Goal: Task Accomplishment & Management: Manage account settings

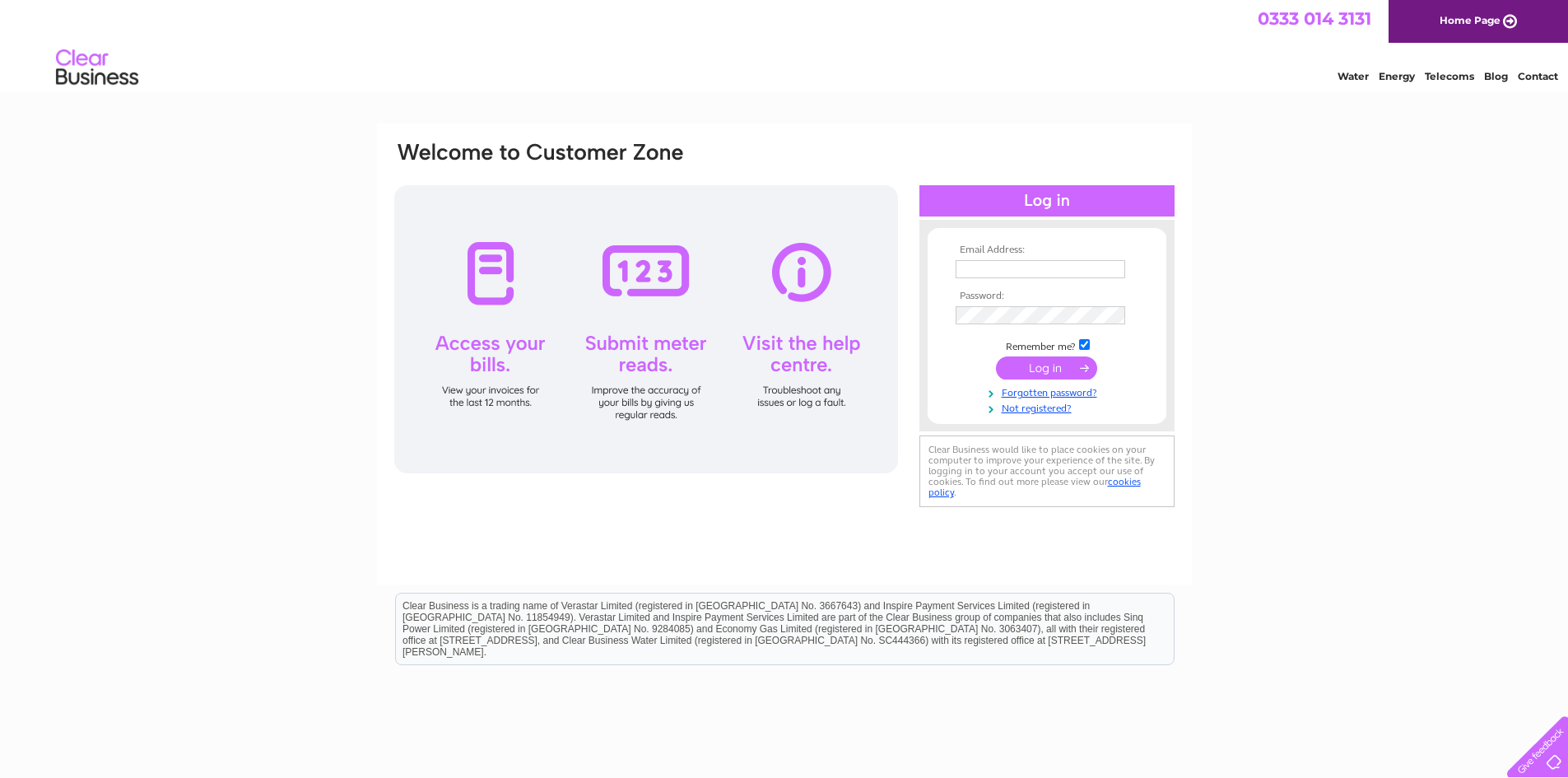
click at [1001, 264] on input "text" at bounding box center [1040, 269] width 170 height 18
type input "n.paterson@patersonboyd.com"
click at [1043, 365] on input "submit" at bounding box center [1046, 369] width 101 height 23
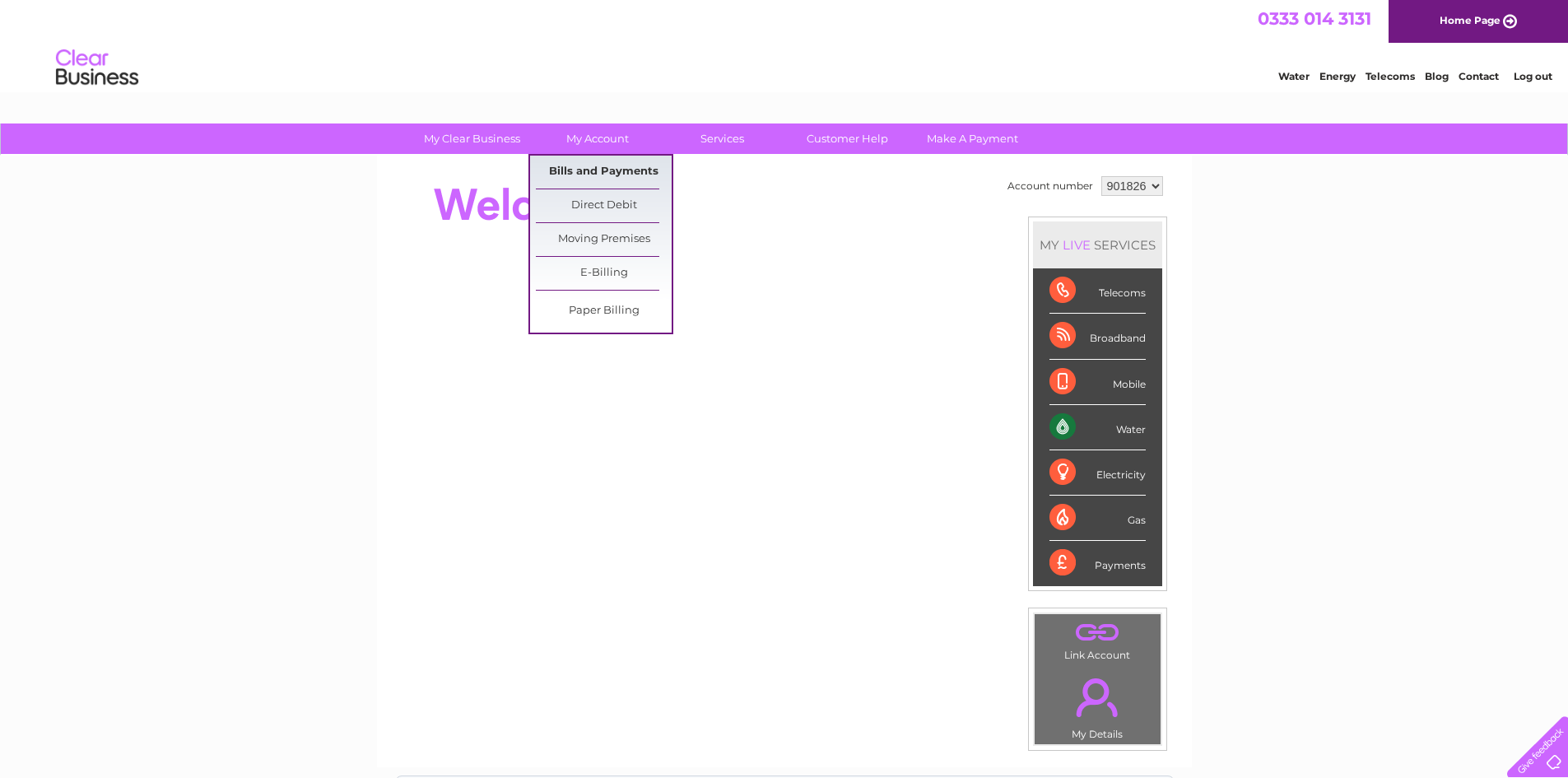
click at [599, 170] on link "Bills and Payments" at bounding box center [604, 172] width 136 height 33
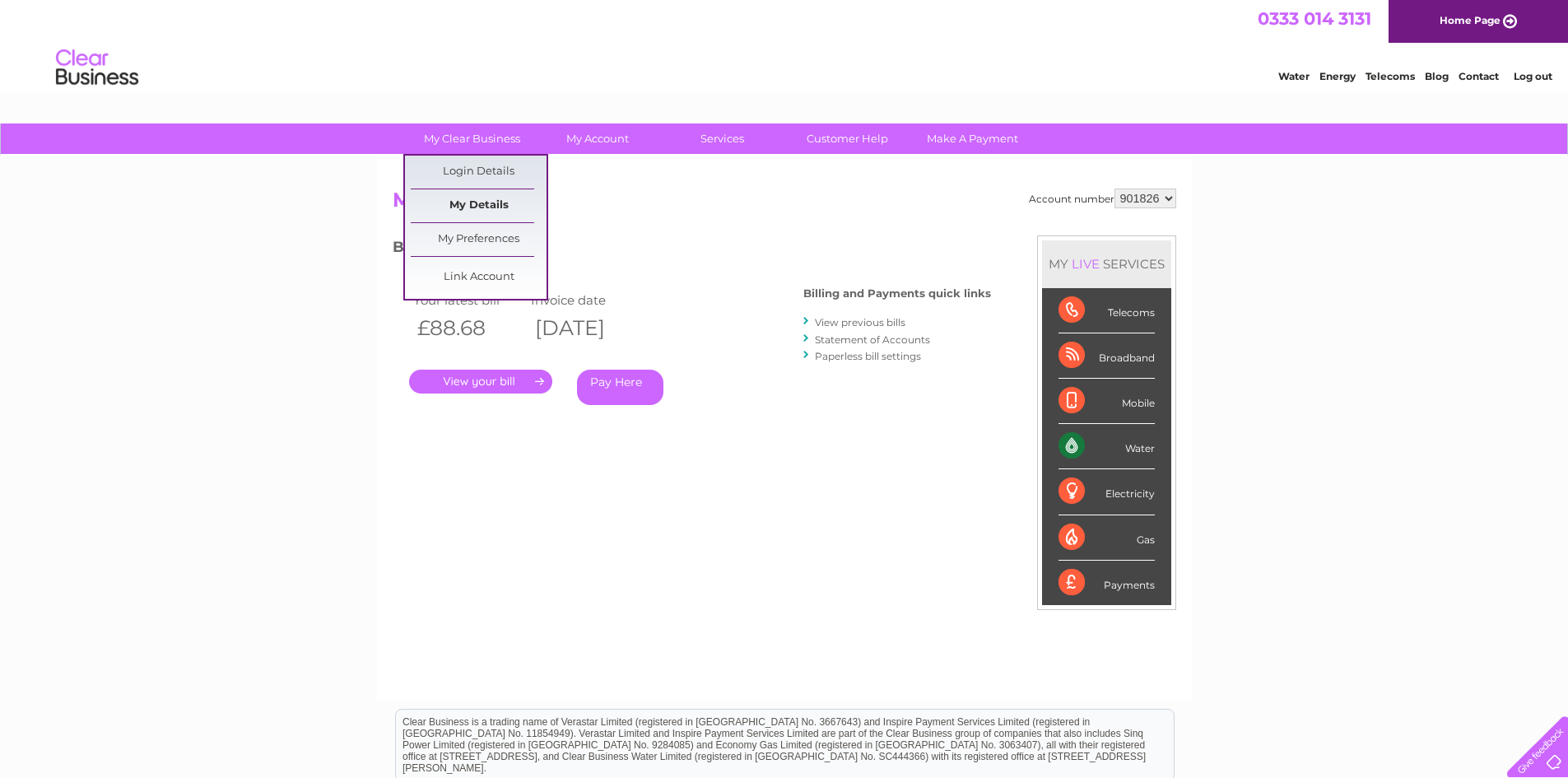
click at [481, 202] on link "My Details" at bounding box center [478, 205] width 136 height 33
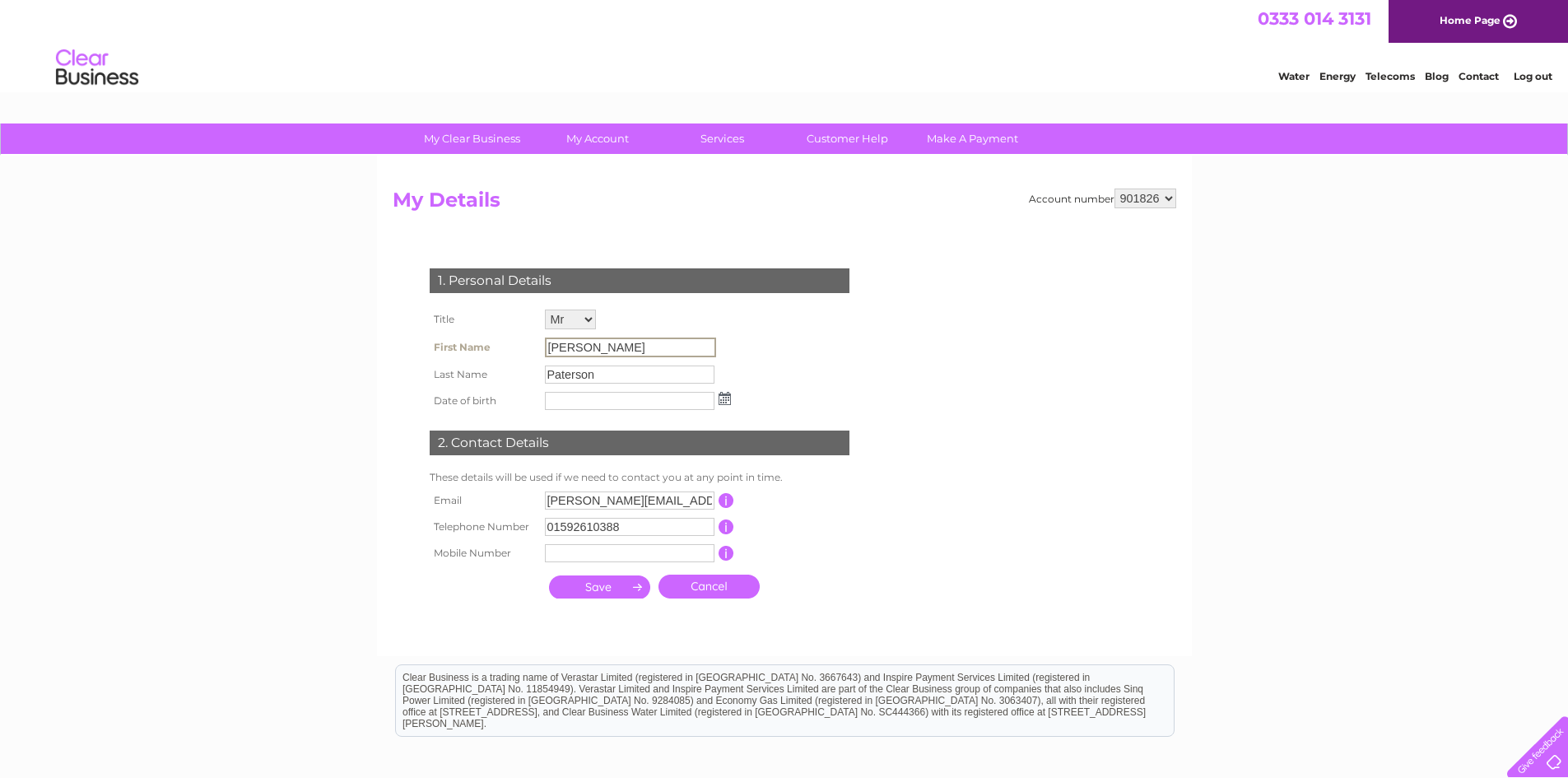
drag, startPoint x: 585, startPoint y: 344, endPoint x: 516, endPoint y: 345, distance: 69.0
click at [516, 345] on tr "First Name [PERSON_NAME]" at bounding box center [580, 347] width 310 height 28
click at [599, 350] on input "[PERSON_NAME]" at bounding box center [630, 348] width 172 height 20
click at [613, 372] on input "Paterson" at bounding box center [630, 374] width 172 height 20
click at [585, 348] on input "[PERSON_NAME]" at bounding box center [629, 347] width 170 height 18
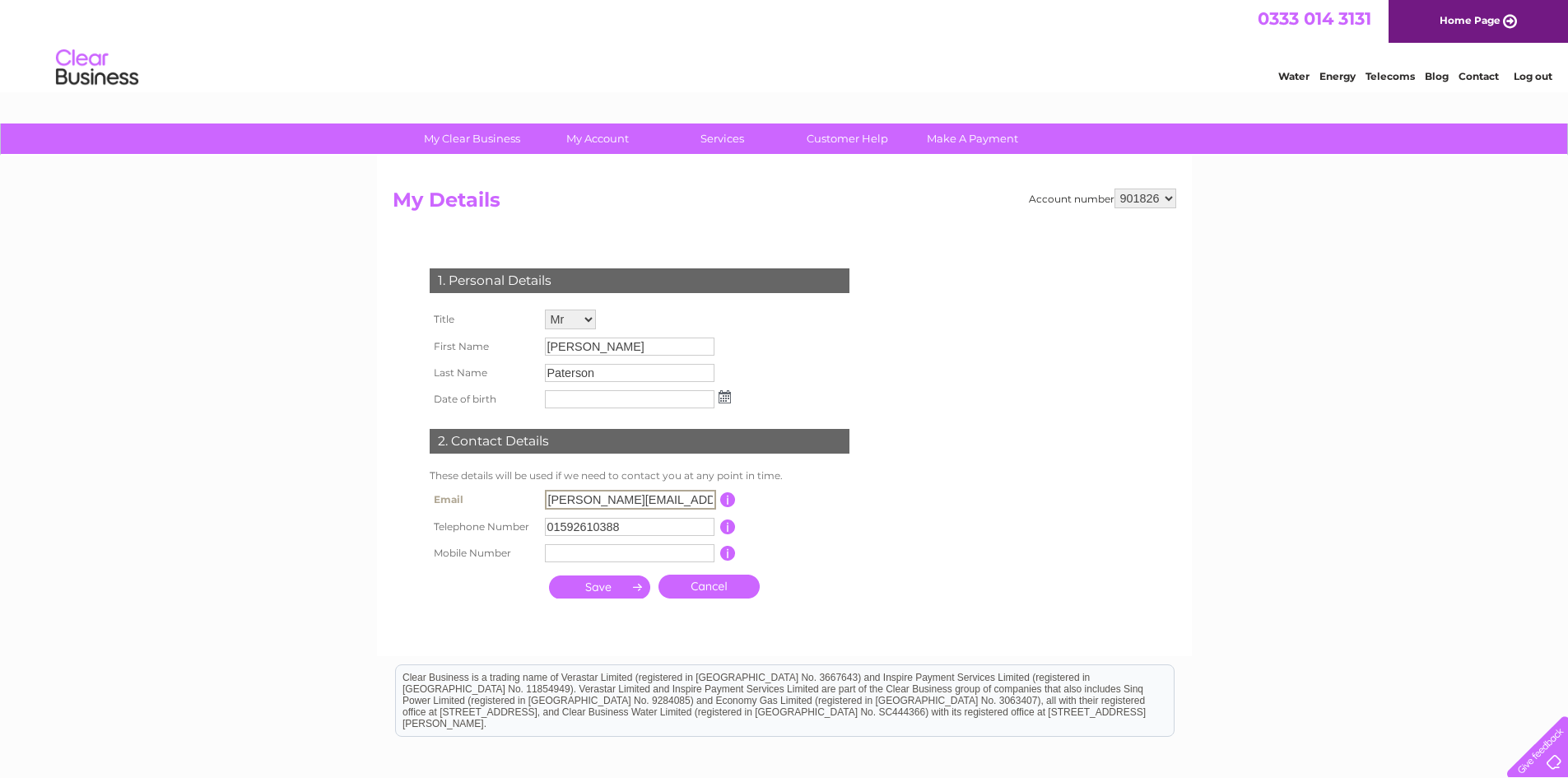
click at [552, 501] on input "[PERSON_NAME][EMAIL_ADDRESS][DOMAIN_NAME]" at bounding box center [630, 499] width 172 height 20
type input "[PERSON_NAME][EMAIL_ADDRESS][DOMAIN_NAME]"
click at [676, 527] on input "01592610388" at bounding box center [629, 527] width 170 height 18
click at [586, 340] on input "[PERSON_NAME]" at bounding box center [630, 348] width 172 height 20
click at [725, 397] on img at bounding box center [725, 398] width 13 height 14
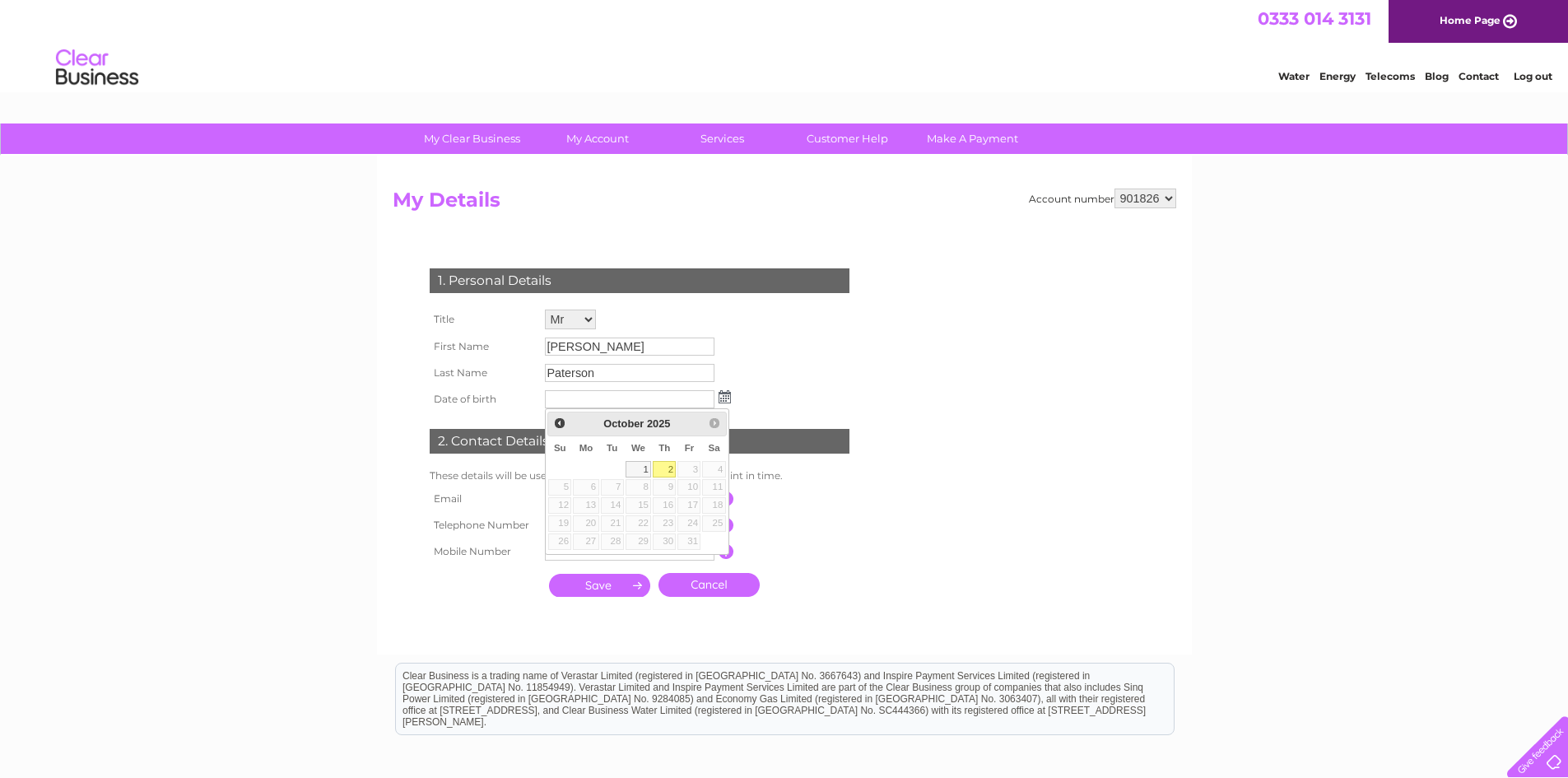
click at [675, 468] on link "2" at bounding box center [664, 469] width 23 height 16
type input "[DATE]"
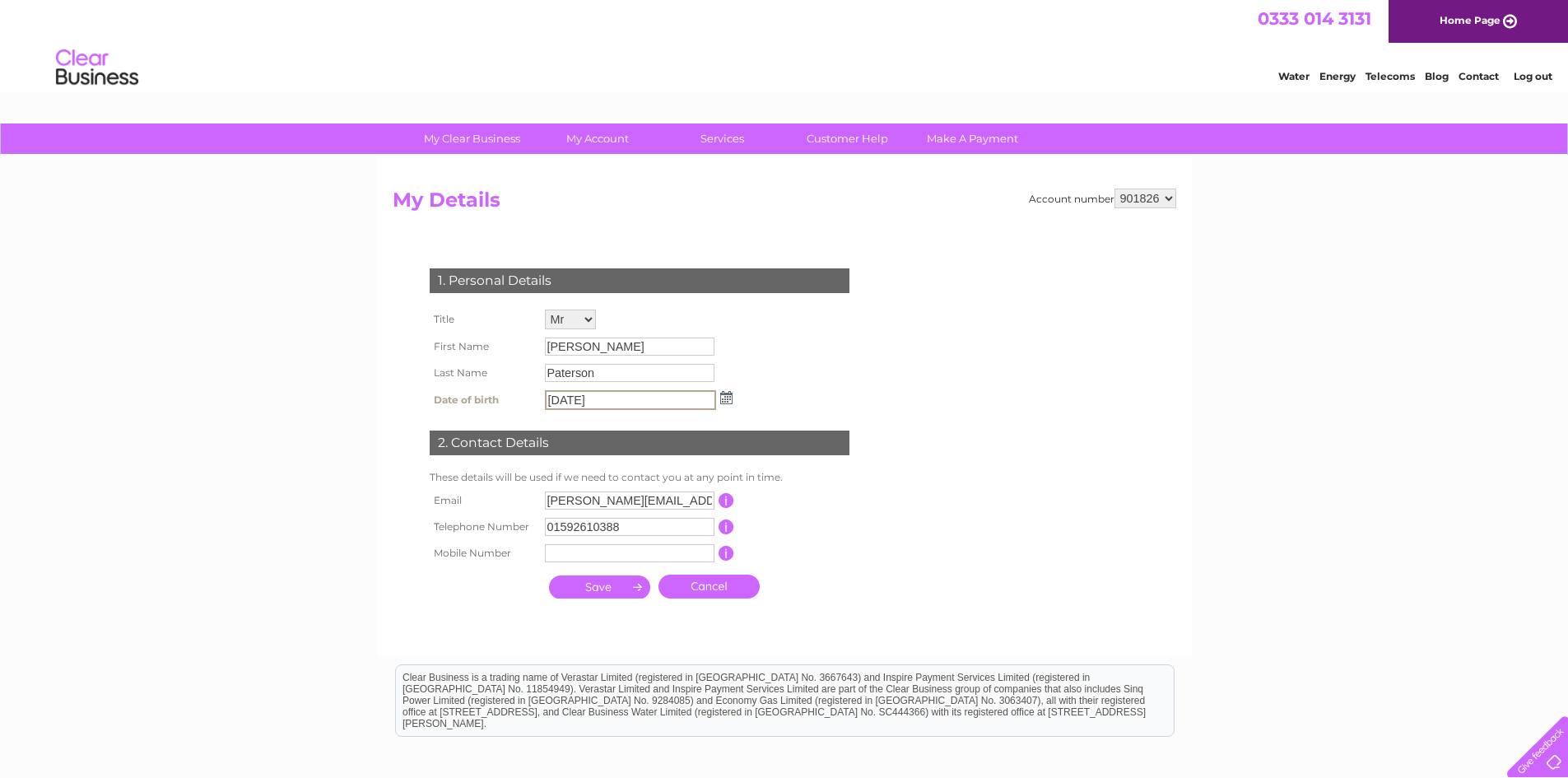
drag, startPoint x: 614, startPoint y: 395, endPoint x: 523, endPoint y: 401, distance: 91.2
click at [524, 402] on tr "Date of birth [DATE]" at bounding box center [581, 399] width 311 height 28
click at [603, 369] on input "Paterson" at bounding box center [630, 374] width 172 height 20
click at [603, 373] on input "Paterson" at bounding box center [630, 374] width 172 height 20
click at [583, 348] on input "[PERSON_NAME]" at bounding box center [630, 348] width 172 height 20
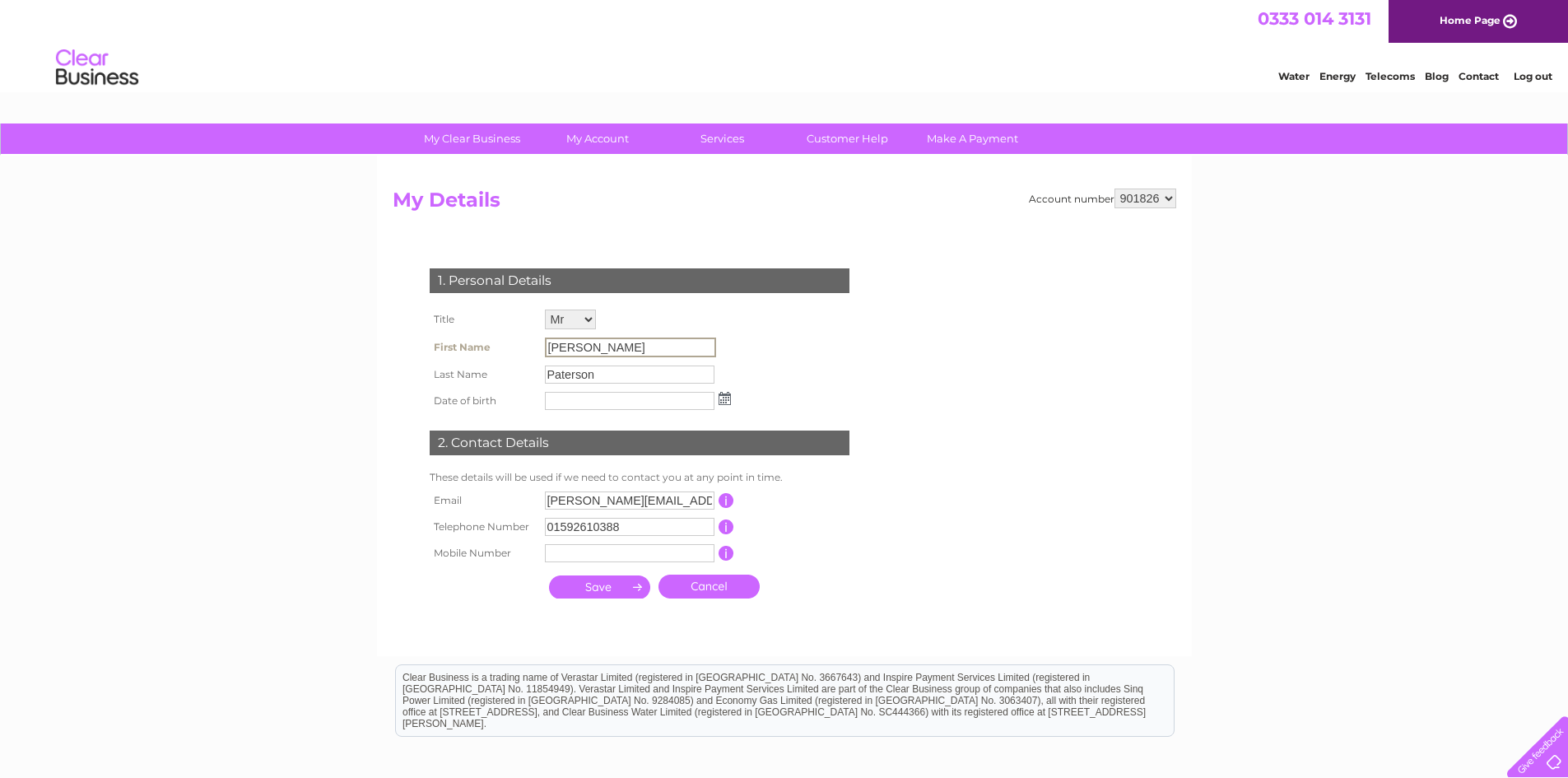
click at [588, 320] on select "Mr Mrs Ms Miss Dr Rev Prof Other" at bounding box center [570, 320] width 51 height 20
click at [545, 310] on select "Mr Mrs Ms Miss Dr Rev Prof Other" at bounding box center [571, 320] width 53 height 22
click at [572, 347] on input "[PERSON_NAME]" at bounding box center [629, 348] width 170 height 18
click at [593, 312] on select "Mr Mrs Ms Miss Dr Rev Prof Other" at bounding box center [570, 320] width 51 height 20
select select "Mr"
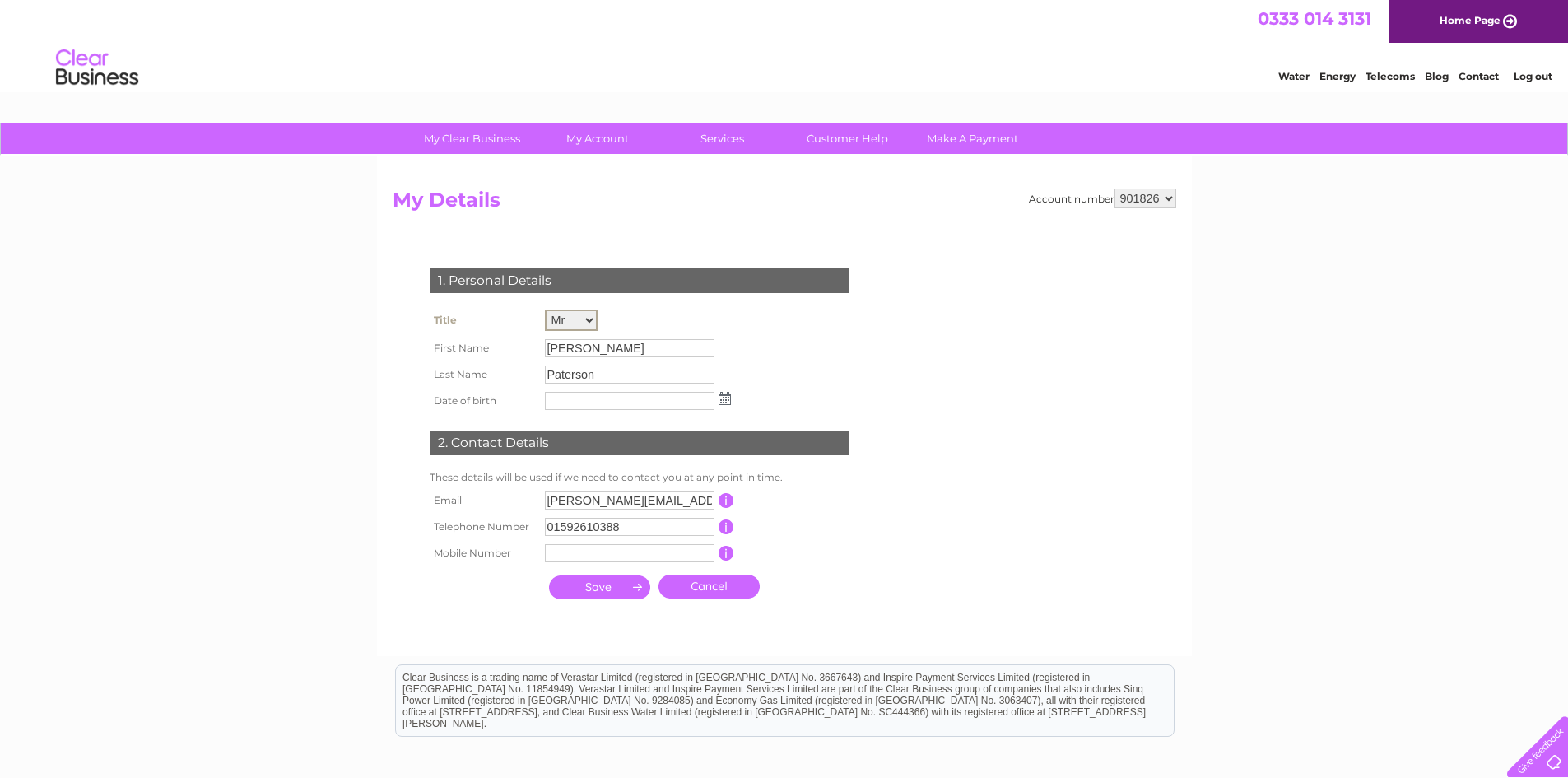
click at [545, 310] on select "Mr Mrs Ms Miss Dr Rev Prof Other" at bounding box center [571, 320] width 53 height 22
click at [602, 585] on input "submit" at bounding box center [599, 586] width 101 height 23
click at [591, 583] on input "submit" at bounding box center [599, 586] width 101 height 23
click at [668, 373] on input "Paterson" at bounding box center [629, 373] width 170 height 18
click at [680, 326] on td "Mr Mrs Ms Miss Dr Rev Prof Other" at bounding box center [638, 319] width 196 height 28
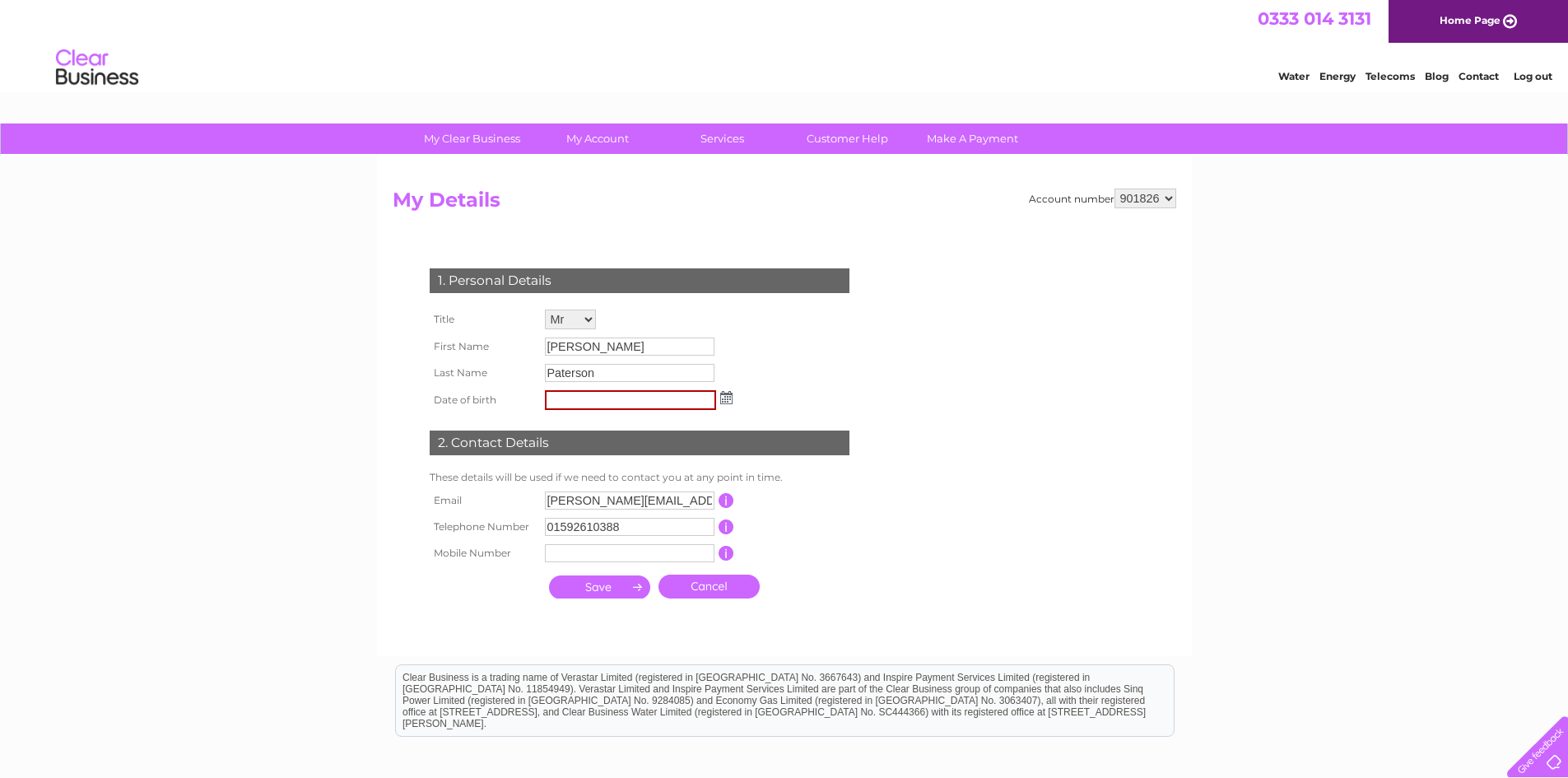
click at [543, 334] on td "[PERSON_NAME]" at bounding box center [638, 346] width 196 height 26
click at [769, 507] on td "This should be a valid email address" at bounding box center [799, 500] width 132 height 26
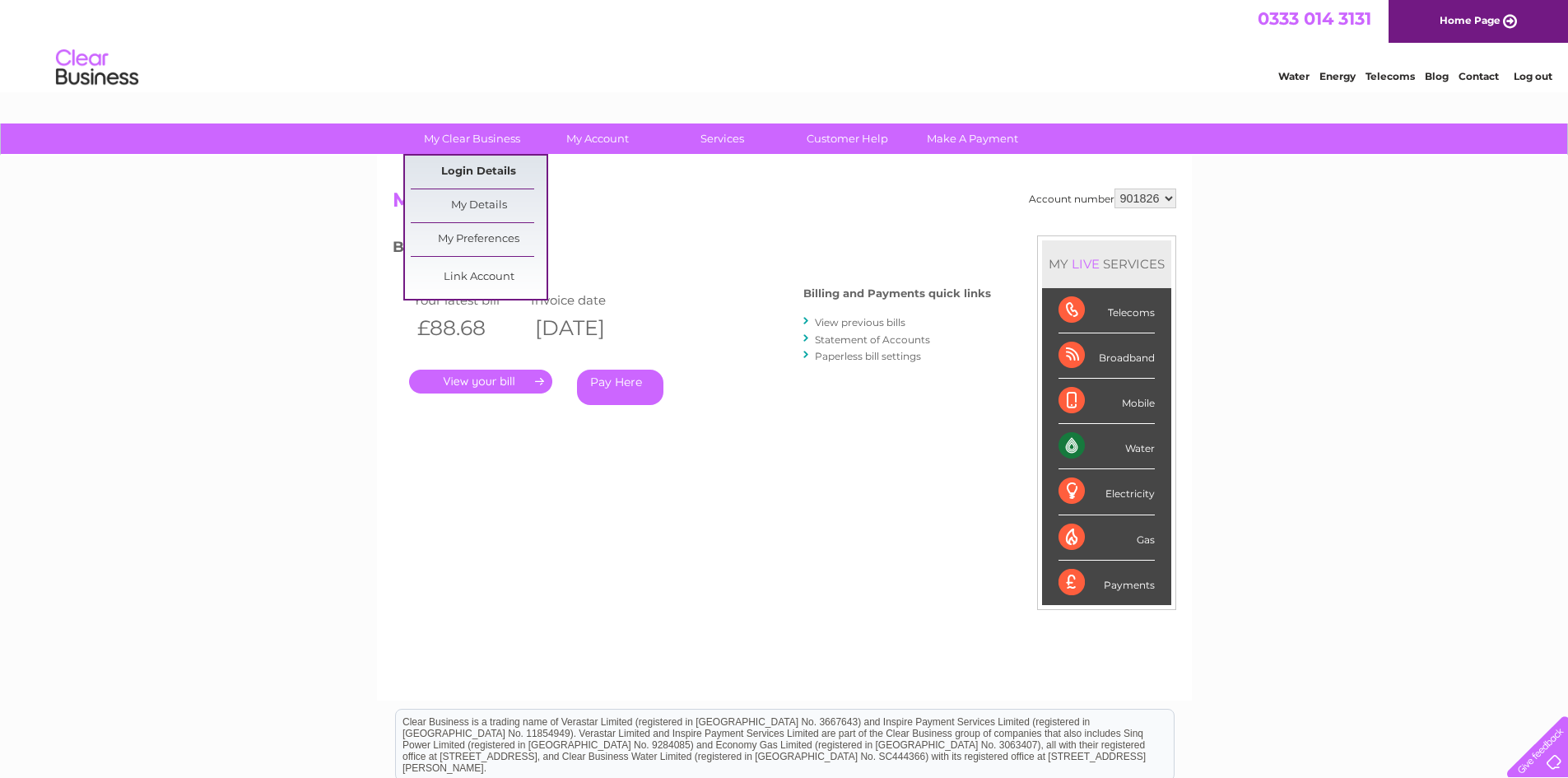
click at [473, 167] on link "Login Details" at bounding box center [478, 172] width 136 height 33
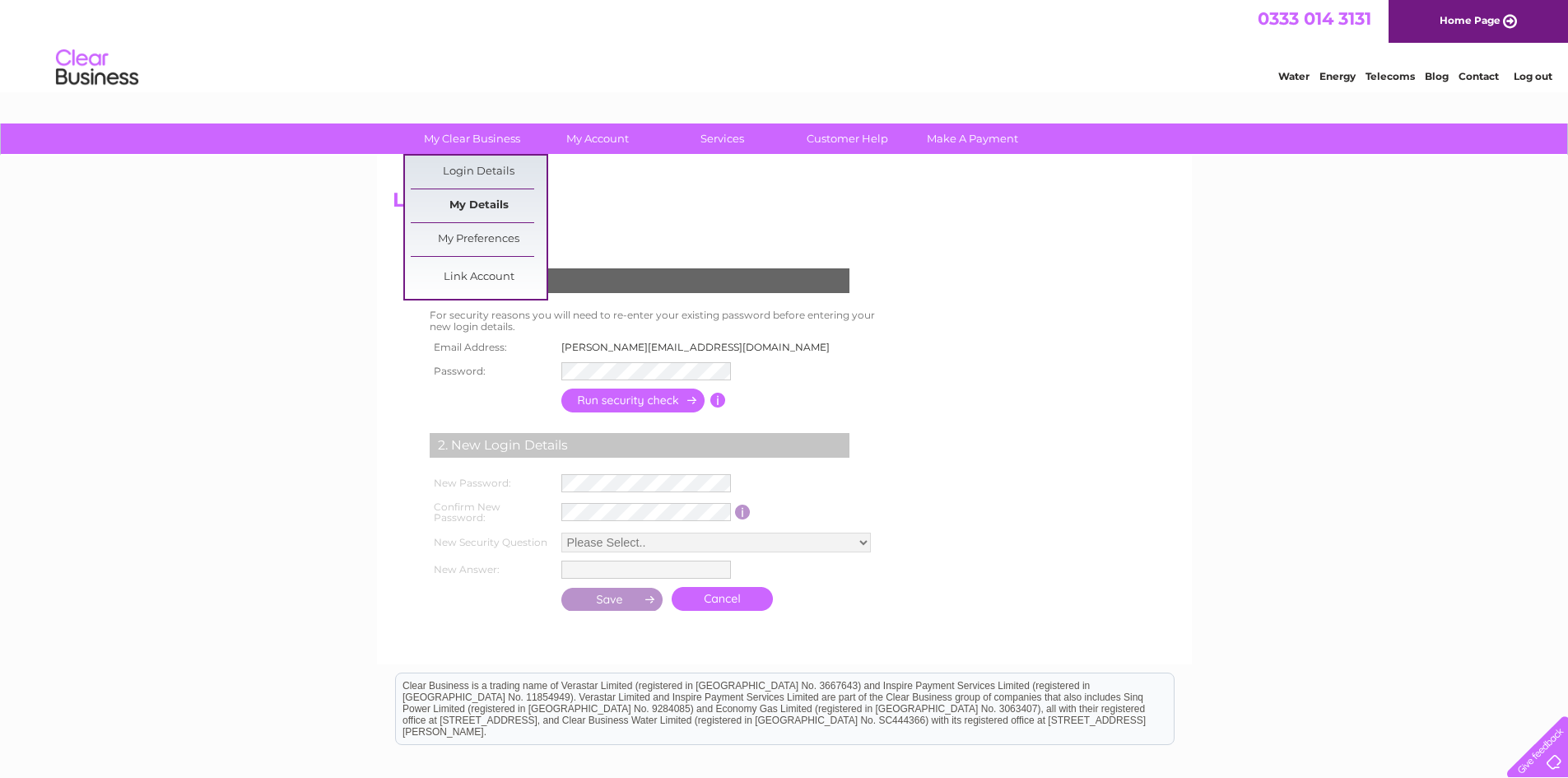
click at [486, 199] on link "My Details" at bounding box center [478, 205] width 136 height 33
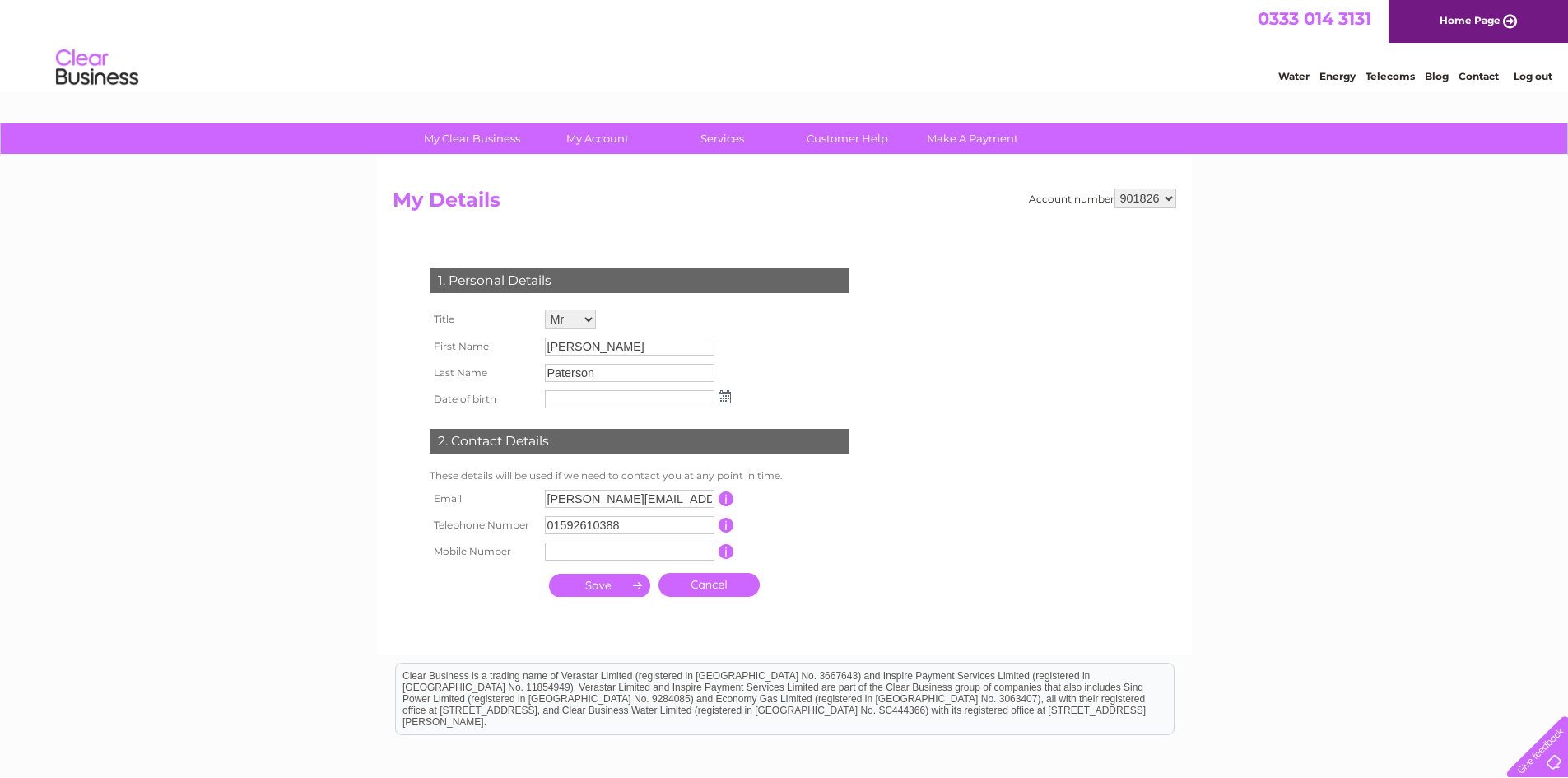
click at [547, 497] on input "n.paterson@patersonboyd.com" at bounding box center [629, 498] width 170 height 18
type input "m.paterson@patersonboyd.com"
click at [611, 606] on div at bounding box center [642, 621] width 500 height 33
click at [600, 584] on input "submit" at bounding box center [599, 585] width 101 height 23
click at [602, 584] on input "submit" at bounding box center [599, 586] width 101 height 23
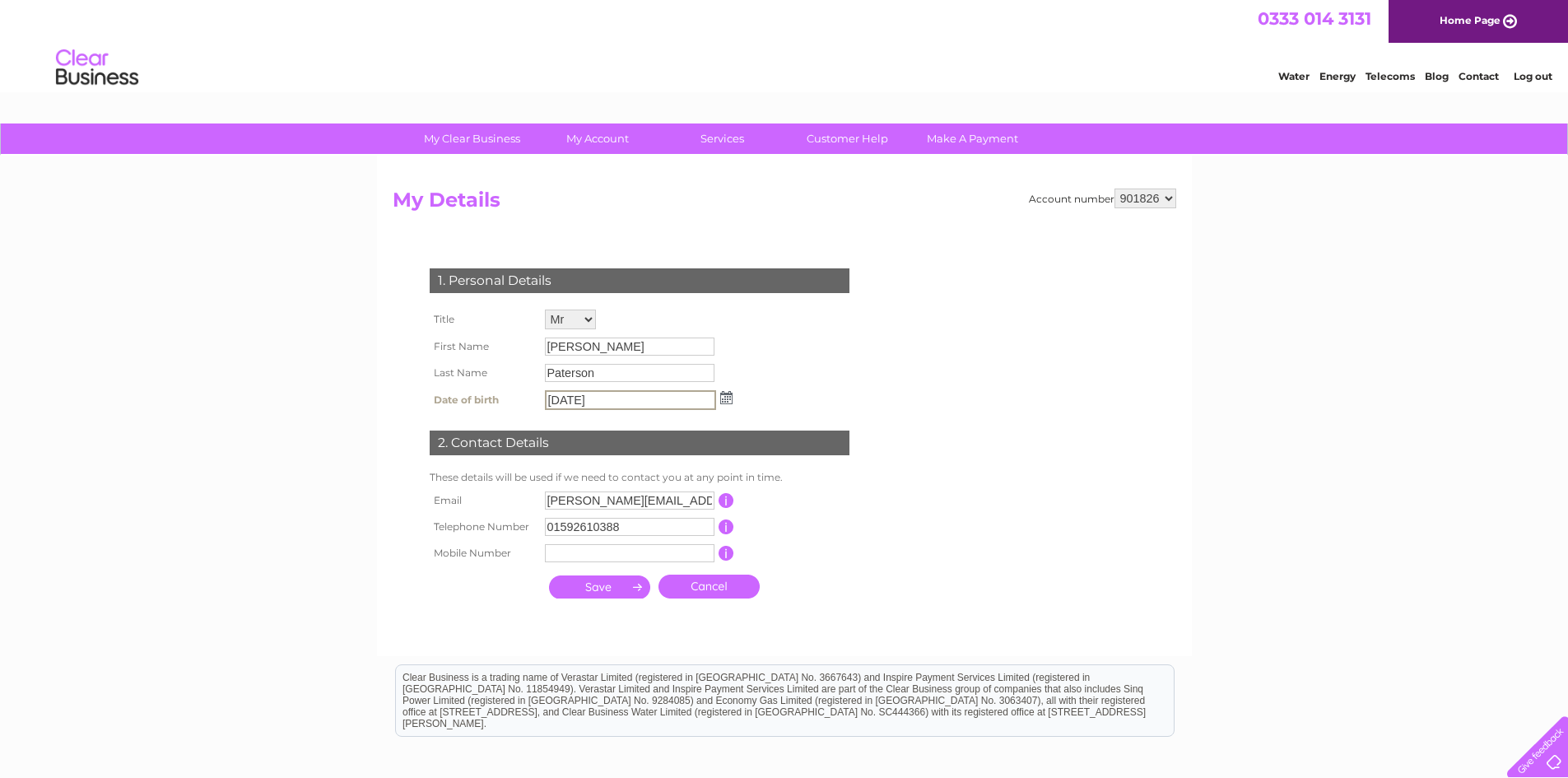
click at [770, 399] on div "1. Personal Details Title Mr Mrs Ms Miss Dr Rev Prof Other First Name Neil Last…" at bounding box center [642, 428] width 500 height 355
click at [599, 404] on input "15/03/61" at bounding box center [630, 400] width 172 height 20
type input "15/03/1961"
click at [608, 585] on input "submit" at bounding box center [599, 585] width 101 height 23
